Goal: Task Accomplishment & Management: Complete application form

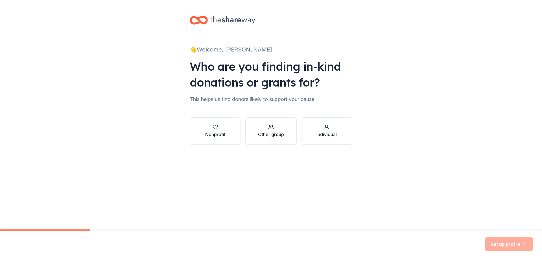
click at [272, 129] on icon "button" at bounding box center [270, 128] width 3 height 1
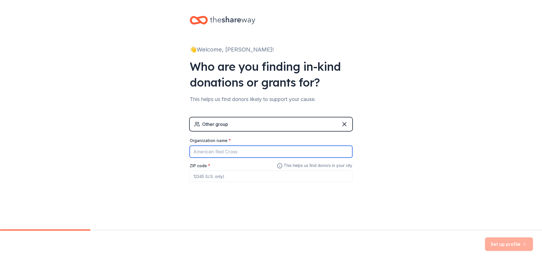
click at [253, 150] on input "Organization name *" at bounding box center [271, 152] width 163 height 12
type input "STARTING POINT"
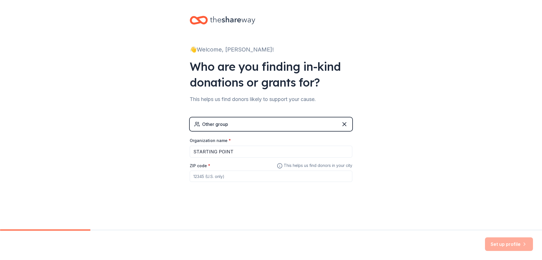
click at [235, 176] on input "ZIP code *" at bounding box center [271, 175] width 163 height 11
type input "76033"
click at [511, 243] on button "Set up profile" at bounding box center [509, 244] width 48 height 14
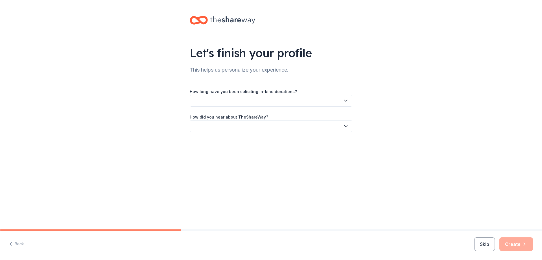
click at [345, 101] on icon "button" at bounding box center [346, 101] width 6 height 6
click at [212, 127] on div "1 to 2 years" at bounding box center [206, 127] width 21 height 7
click at [212, 127] on button "button" at bounding box center [271, 126] width 163 height 12
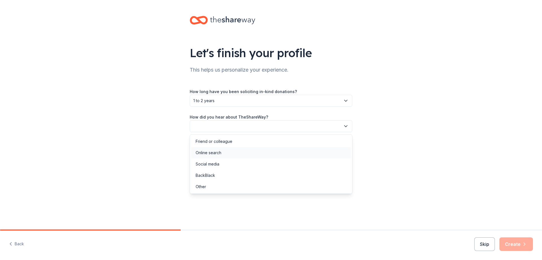
click at [217, 154] on div "Online search" at bounding box center [209, 152] width 26 height 7
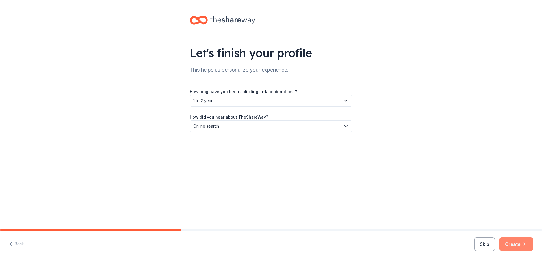
click at [521, 246] on button "Create" at bounding box center [517, 244] width 34 height 14
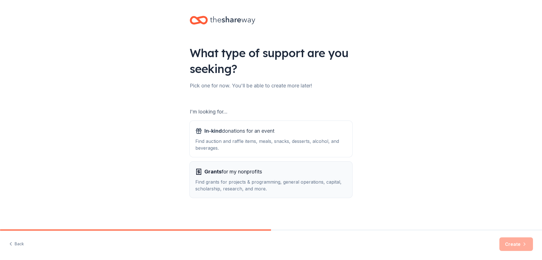
click at [267, 175] on div "Grants for my nonprofits" at bounding box center [271, 171] width 151 height 9
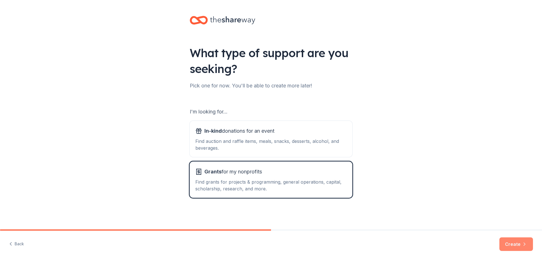
click at [519, 242] on button "Create" at bounding box center [517, 244] width 34 height 14
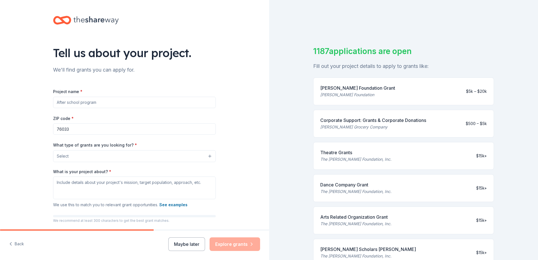
drag, startPoint x: 101, startPoint y: 103, endPoint x: 62, endPoint y: 101, distance: 39.6
click at [64, 101] on input "Project name *" at bounding box center [134, 102] width 163 height 11
type input "Website sustainability"
click at [81, 155] on button "Select" at bounding box center [135, 156] width 163 height 12
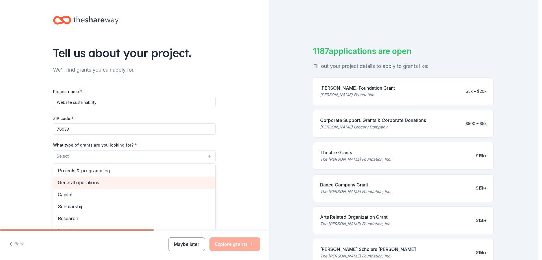
click at [86, 181] on span "General operations" at bounding box center [134, 182] width 153 height 7
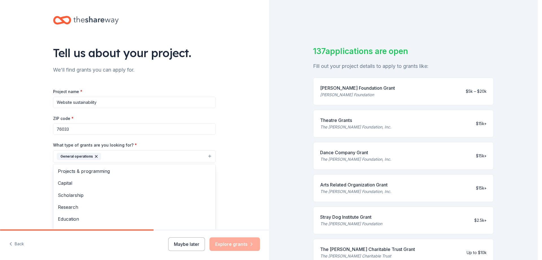
click at [235, 188] on div "Tell us about your project. We'll find grants you can apply for. Project name *…" at bounding box center [134, 135] width 269 height 271
click at [134, 156] on button "General operations" at bounding box center [134, 156] width 163 height 12
click at [75, 218] on span "Education" at bounding box center [134, 218] width 153 height 7
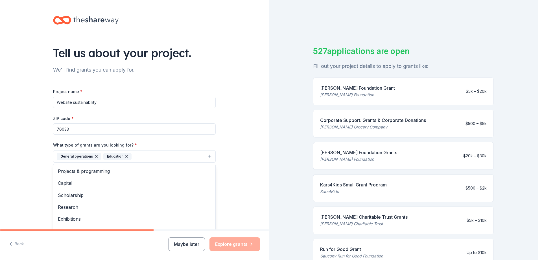
click at [29, 173] on div "Tell us about your project. We'll find grants you can apply for. Project name *…" at bounding box center [134, 135] width 269 height 271
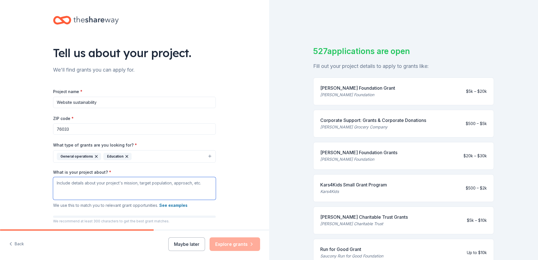
click at [120, 185] on textarea "What is your project about? *" at bounding box center [134, 188] width 163 height 23
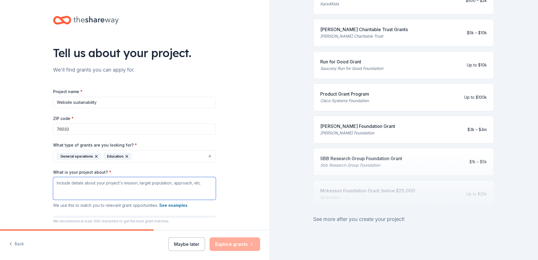
click at [116, 186] on textarea "What is your project about? *" at bounding box center [134, 188] width 163 height 23
click at [108, 188] on textarea "What is your project about? *" at bounding box center [134, 188] width 163 height 23
paste textarea "Lo’ip dolorsi am consec adi el sedd ei te incididunt Utlabore Etdol — m aliquae…"
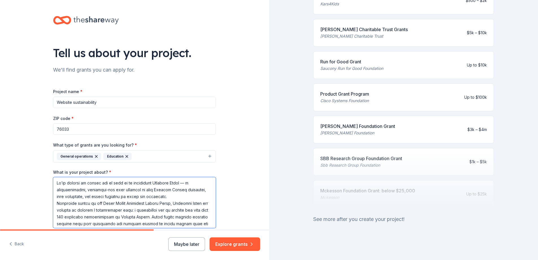
drag, startPoint x: 149, startPoint y: 182, endPoint x: 44, endPoint y: 183, distance: 105.1
click at [47, 183] on div "Tell us about your project. We'll find grants you can apply for. Project name *…" at bounding box center [134, 149] width 181 height 299
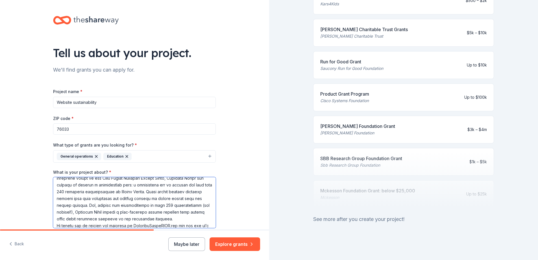
scroll to position [28, 0]
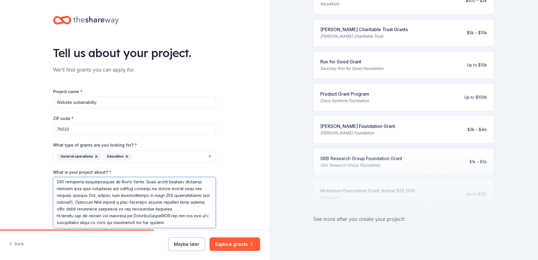
click at [89, 202] on textarea "What is your project about? *" at bounding box center [134, 202] width 163 height 51
click at [90, 201] on textarea "What is your project about? *" at bounding box center [134, 202] width 163 height 51
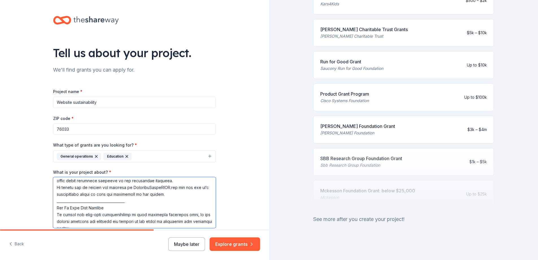
drag, startPoint x: 127, startPoint y: 208, endPoint x: 56, endPoint y: 210, distance: 70.9
click at [56, 210] on textarea "What is your project about? *" at bounding box center [134, 202] width 163 height 51
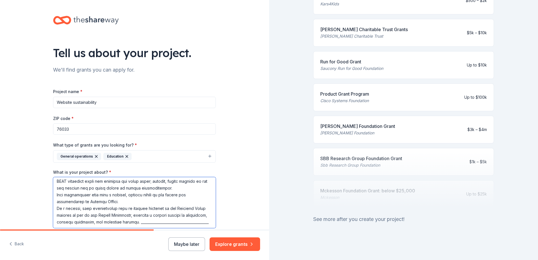
scroll to position [151, 0]
drag, startPoint x: 127, startPoint y: 216, endPoint x: 55, endPoint y: 218, distance: 72.3
click at [55, 218] on textarea "What is your project about? *" at bounding box center [134, 202] width 163 height 51
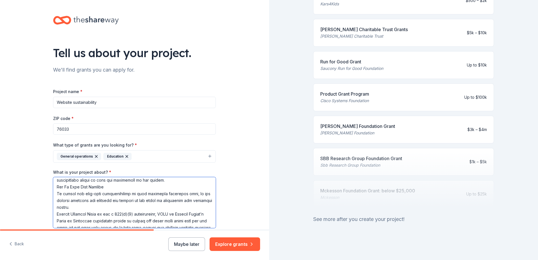
scroll to position [59, 0]
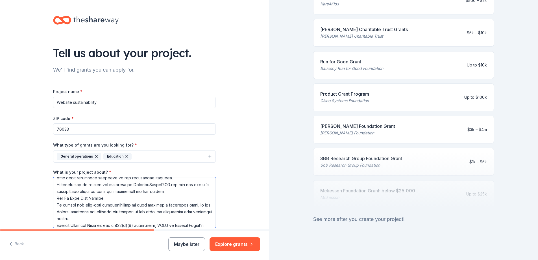
click at [130, 191] on textarea "What is your project about? *" at bounding box center [134, 202] width 163 height 51
drag, startPoint x: 129, startPoint y: 191, endPoint x: 183, endPoint y: 192, distance: 54.5
click at [183, 192] on textarea "What is your project about? *" at bounding box center [134, 202] width 163 height 51
type textarea "Loremips Dolor — s ametconsectetu, adipiscin-eli sedd eiusmodt in utla Etdolor …"
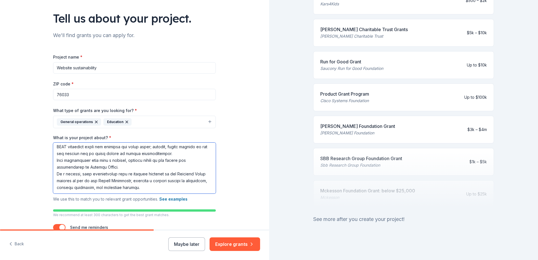
scroll to position [70, 0]
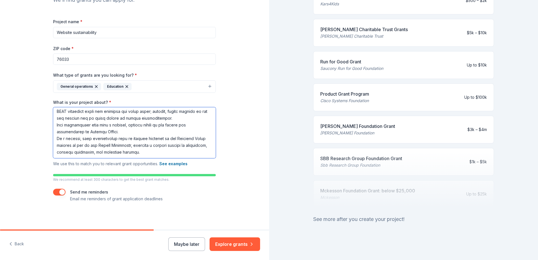
drag, startPoint x: 55, startPoint y: 182, endPoint x: 203, endPoint y: 151, distance: 150.8
click at [203, 151] on textarea "What is your project about? *" at bounding box center [134, 132] width 163 height 51
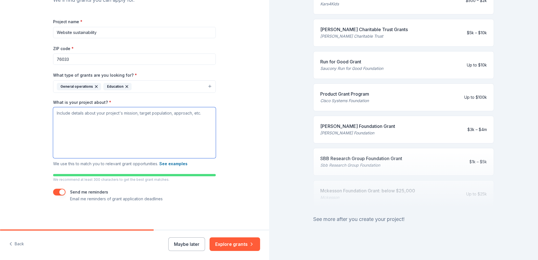
scroll to position [42, 0]
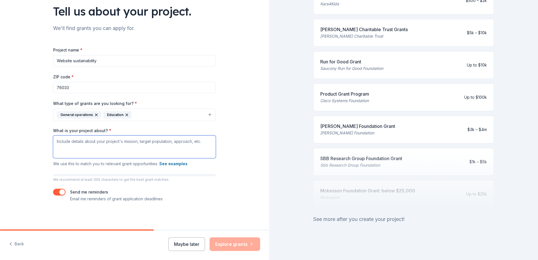
paste textarea "Loremips Dolor — s ametconsectetu, adipiscin-eli sedd eiusmodt in utla Etdolor …"
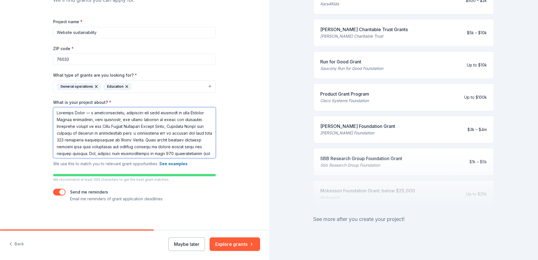
scroll to position [0, 0]
click at [197, 132] on textarea "What is your project about? *" at bounding box center [134, 132] width 163 height 51
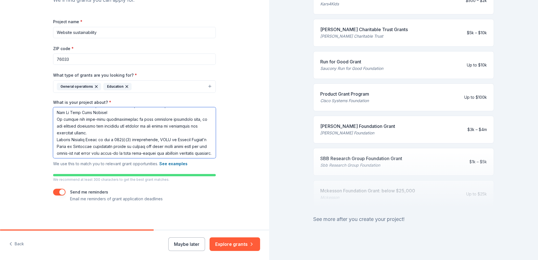
scroll to position [85, 0]
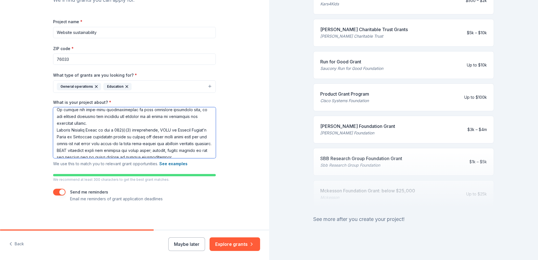
click at [108, 136] on textarea "What is your project about? *" at bounding box center [134, 132] width 163 height 51
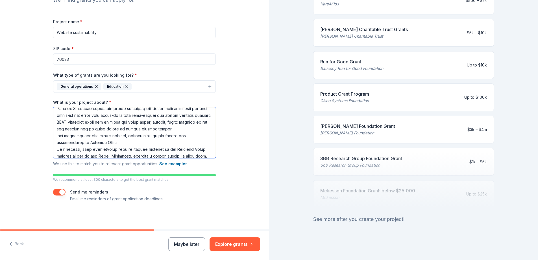
scroll to position [141, 0]
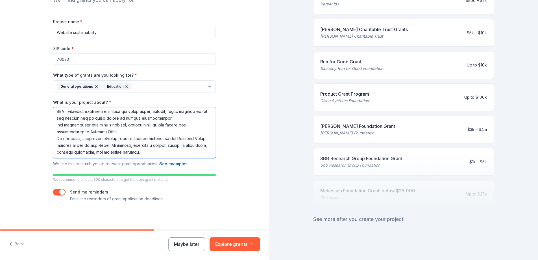
click at [113, 129] on textarea "What is your project about? *" at bounding box center [134, 132] width 163 height 51
click at [169, 148] on textarea "What is your project about? *" at bounding box center [134, 132] width 163 height 51
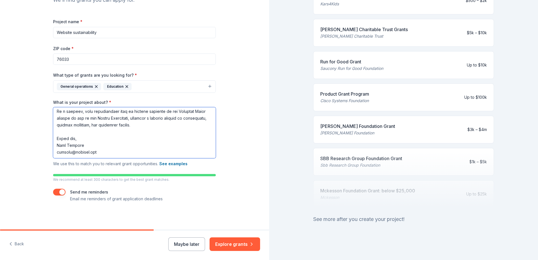
scroll to position [168, 0]
click at [101, 143] on textarea "What is your project about? *" at bounding box center [134, 132] width 163 height 51
click at [68, 140] on textarea "What is your project about? *" at bounding box center [134, 132] width 163 height 51
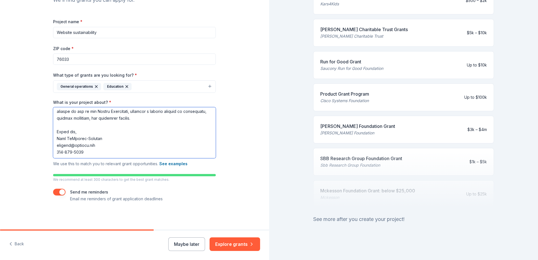
drag, startPoint x: 116, startPoint y: 138, endPoint x: 114, endPoint y: 142, distance: 3.9
click at [114, 140] on textarea "What is your project about? *" at bounding box center [134, 132] width 163 height 51
click at [114, 143] on textarea "What is your project about? *" at bounding box center [134, 132] width 163 height 51
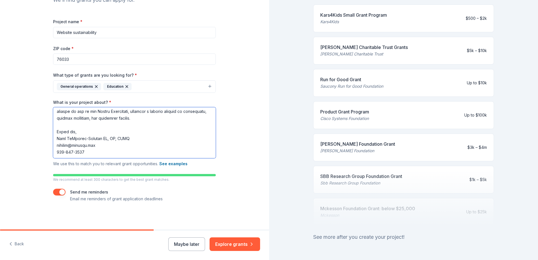
scroll to position [7, 0]
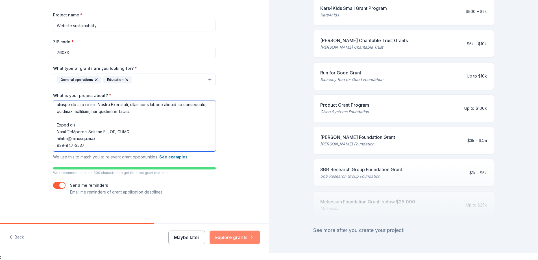
type textarea "Loremips Dolor — s ametconsectetu, adipiscin-eli sedd eiusmodt in utla Etdolor …"
click at [237, 237] on button "Explore grants" at bounding box center [235, 237] width 51 height 14
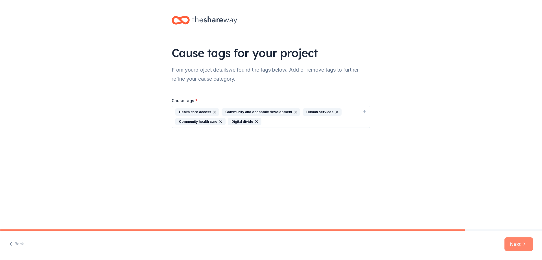
click at [523, 243] on icon "button" at bounding box center [525, 244] width 6 height 6
